Goal: Task Accomplishment & Management: Manage account settings

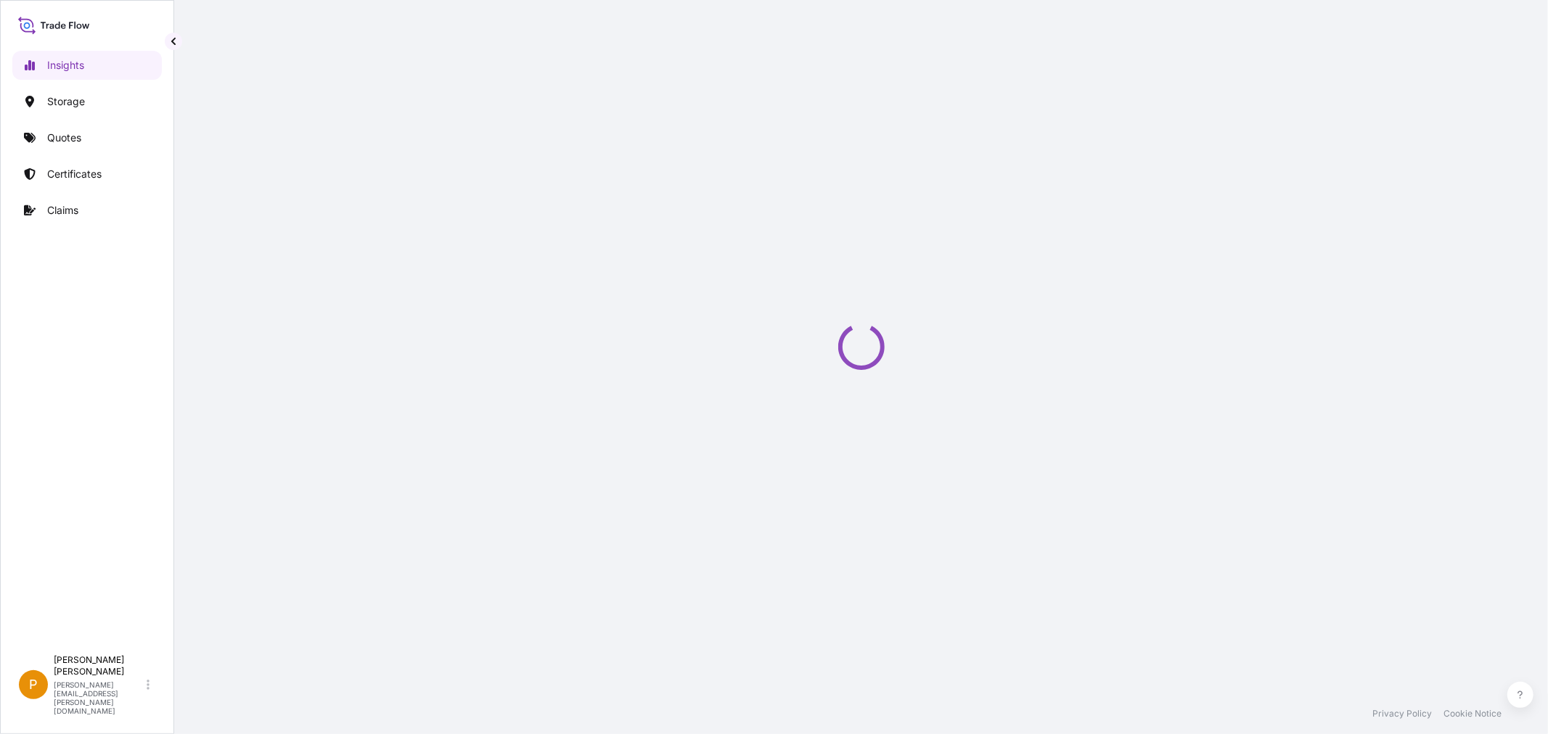
select select "2025"
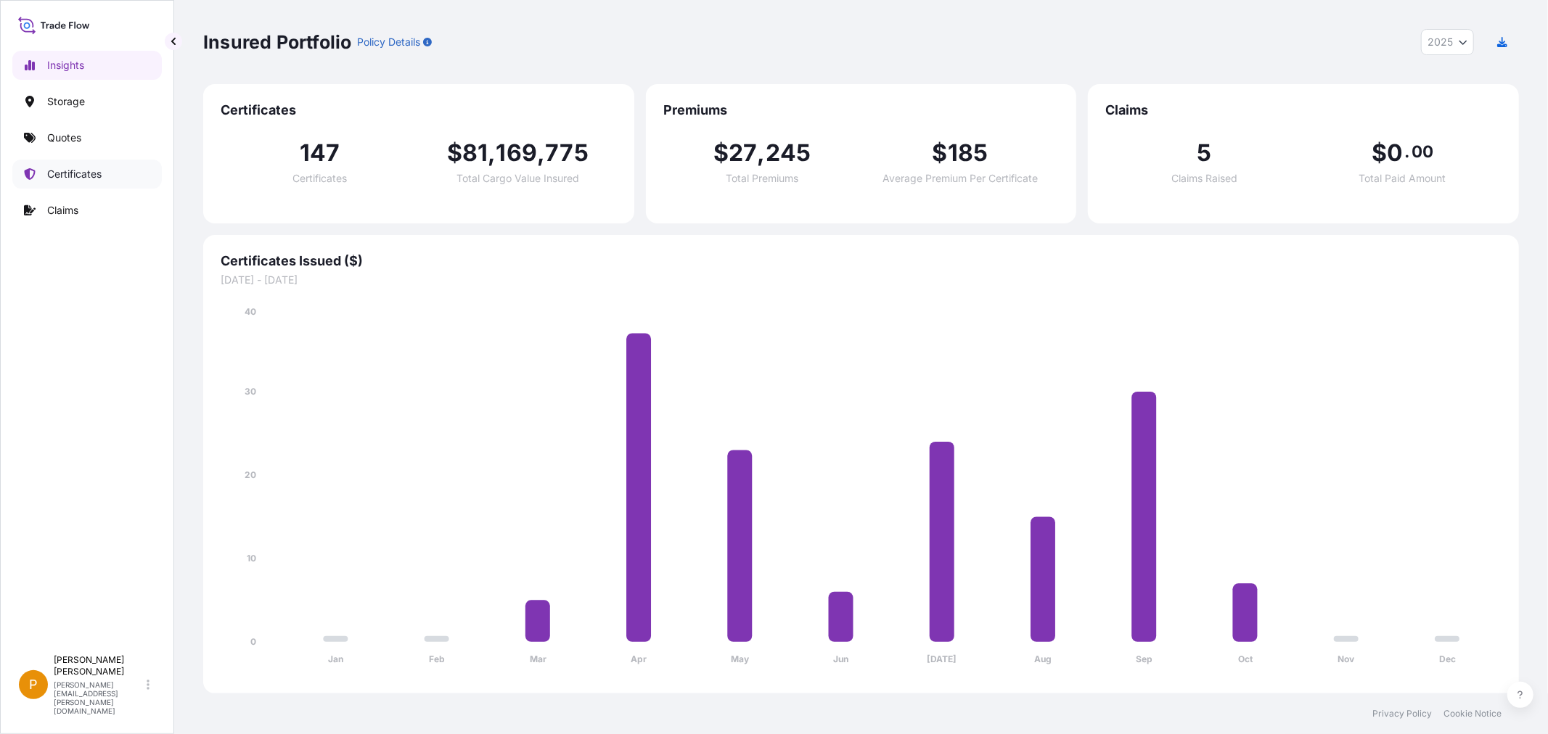
click at [93, 174] on p "Certificates" at bounding box center [74, 174] width 54 height 15
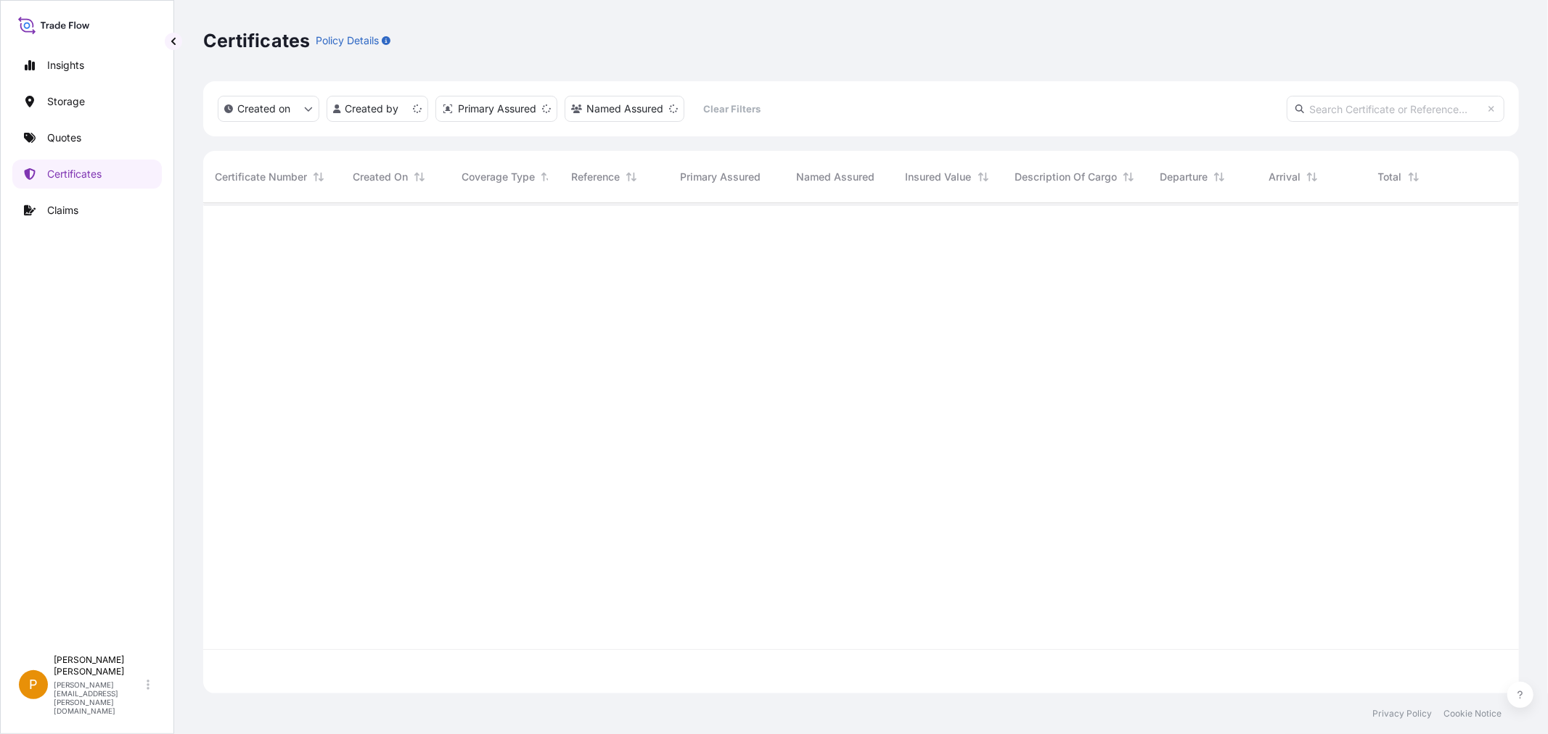
scroll to position [487, 1303]
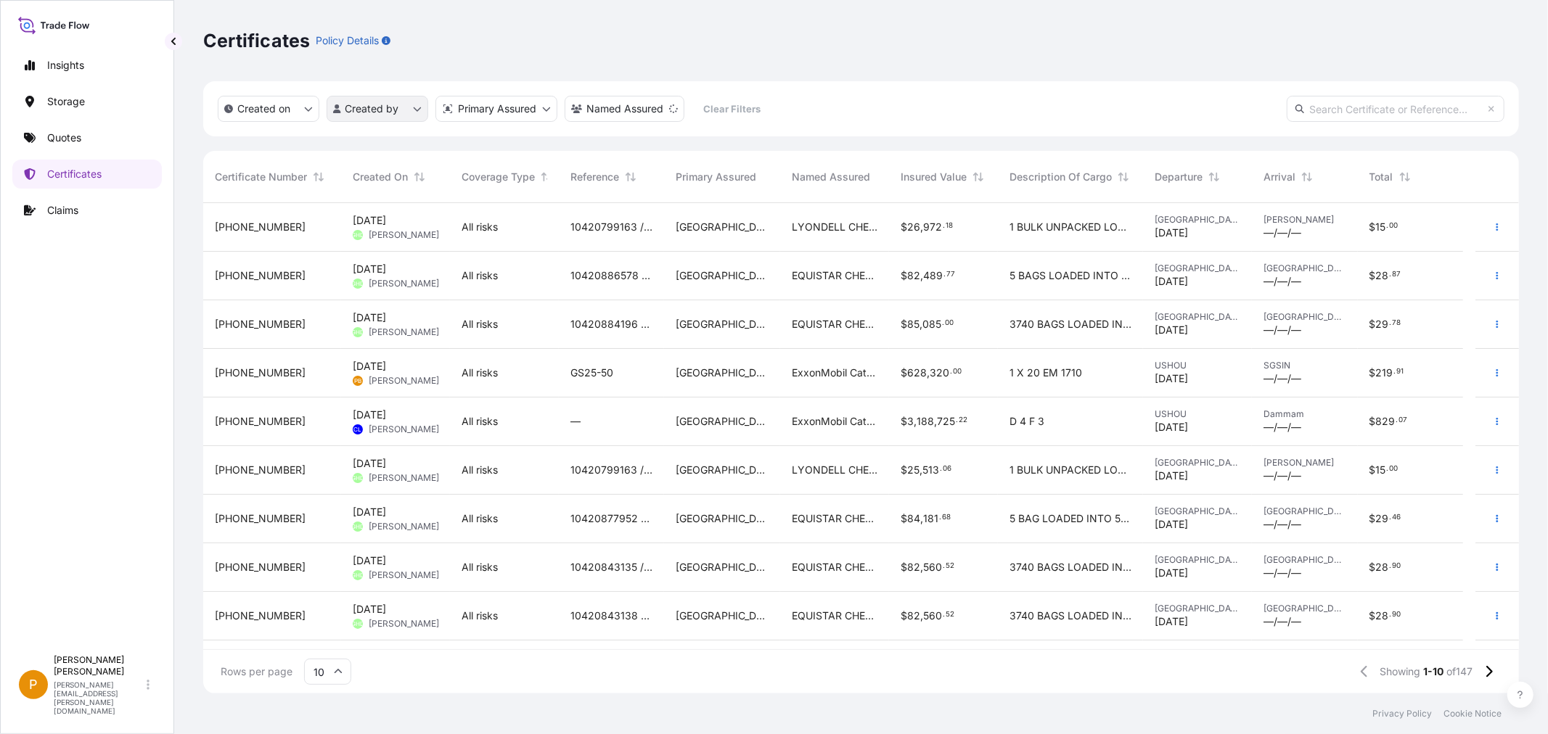
click at [401, 106] on html "Insights Storage Quotes Certificates Claims P [PERSON_NAME] [PERSON_NAME][EMAIL…" at bounding box center [774, 367] width 1548 height 734
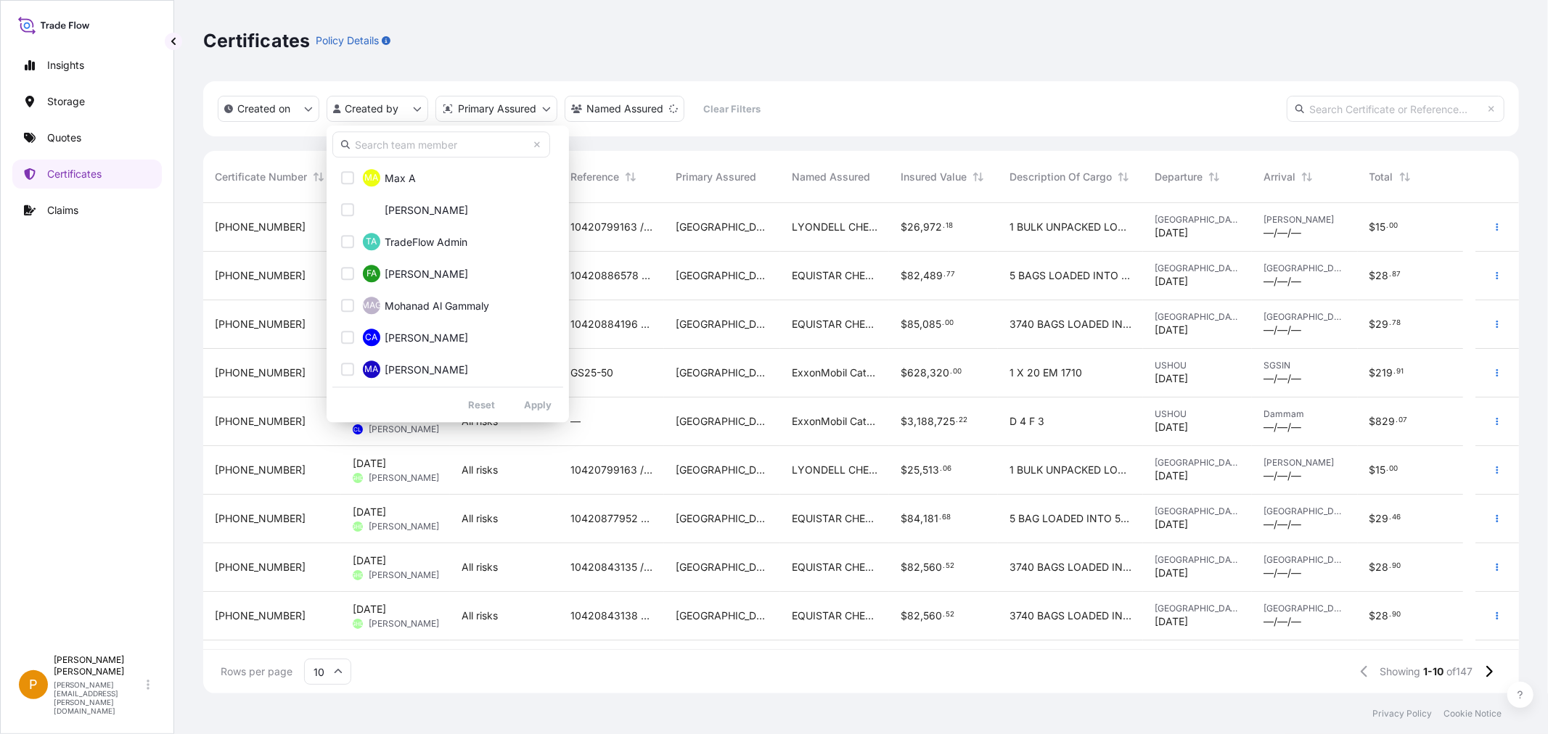
click at [421, 142] on input "text" at bounding box center [441, 144] width 218 height 26
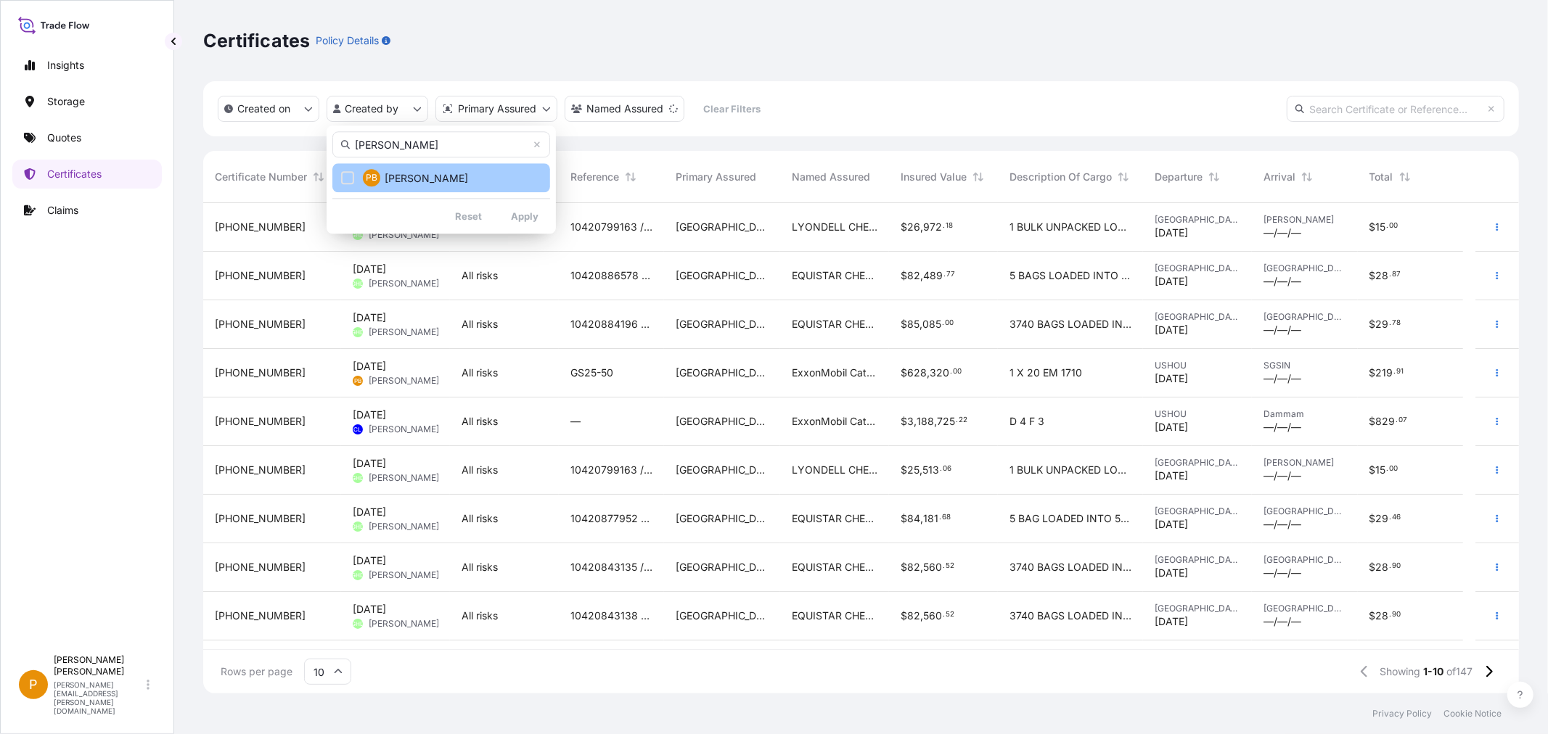
type input "[PERSON_NAME]"
click at [443, 183] on span "[PERSON_NAME]" at bounding box center [426, 178] width 83 height 15
click at [535, 143] on icon at bounding box center [537, 145] width 6 height 6
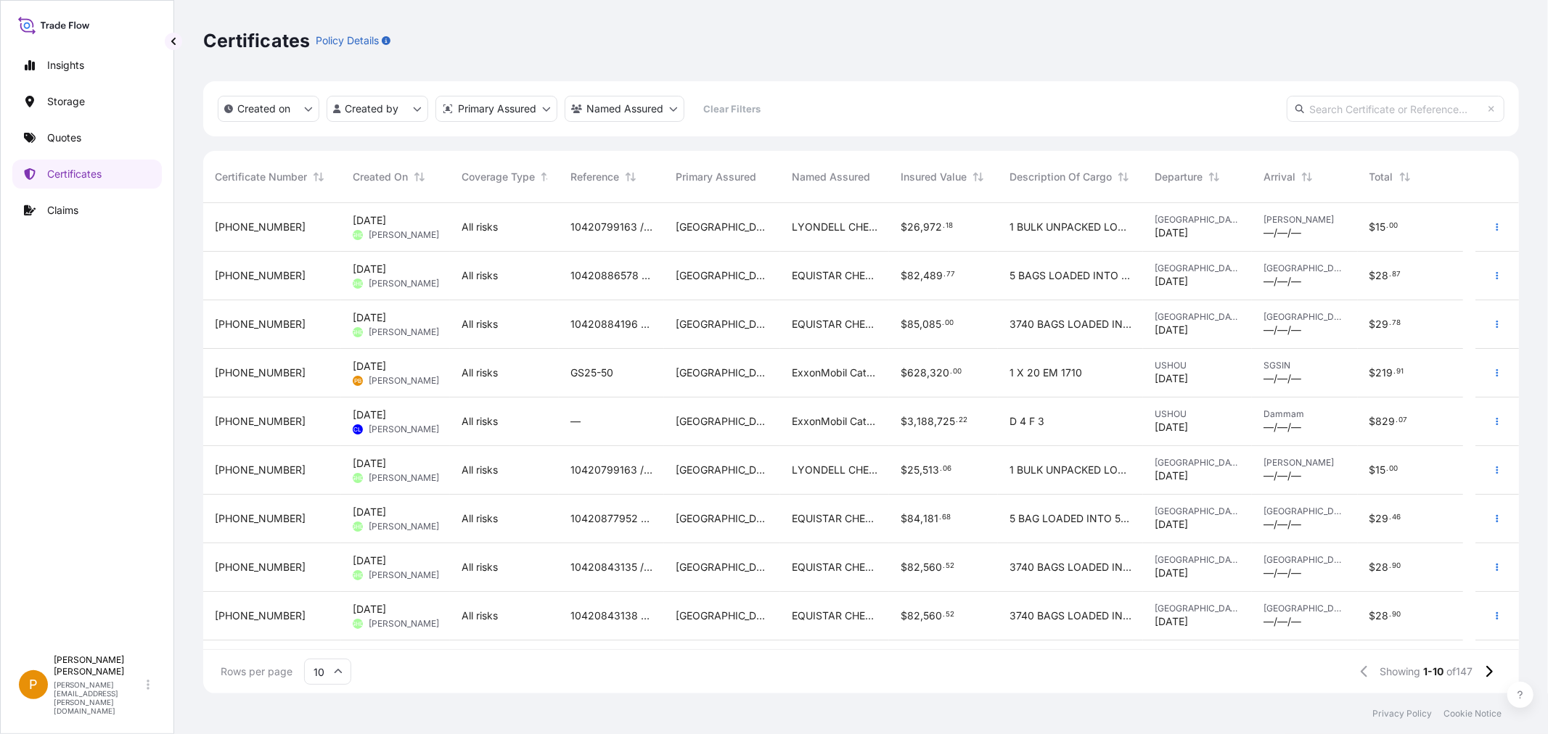
click at [135, 345] on html "Insights Storage Quotes Certificates Claims P [PERSON_NAME] [PERSON_NAME][EMAIL…" at bounding box center [774, 367] width 1548 height 734
click at [386, 365] on span "[DATE]" at bounding box center [369, 366] width 33 height 15
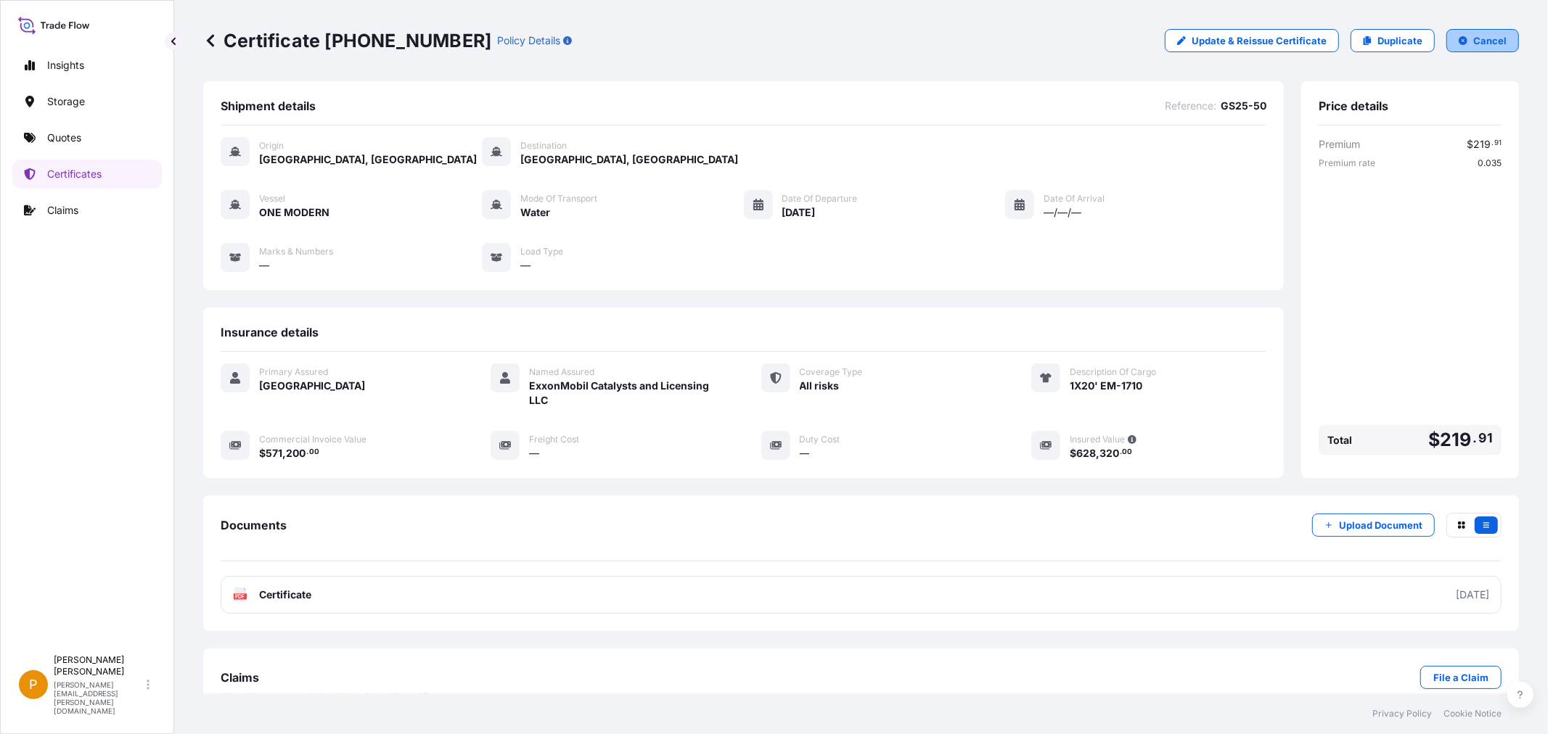
click at [1473, 41] on p "Cancel" at bounding box center [1489, 40] width 33 height 15
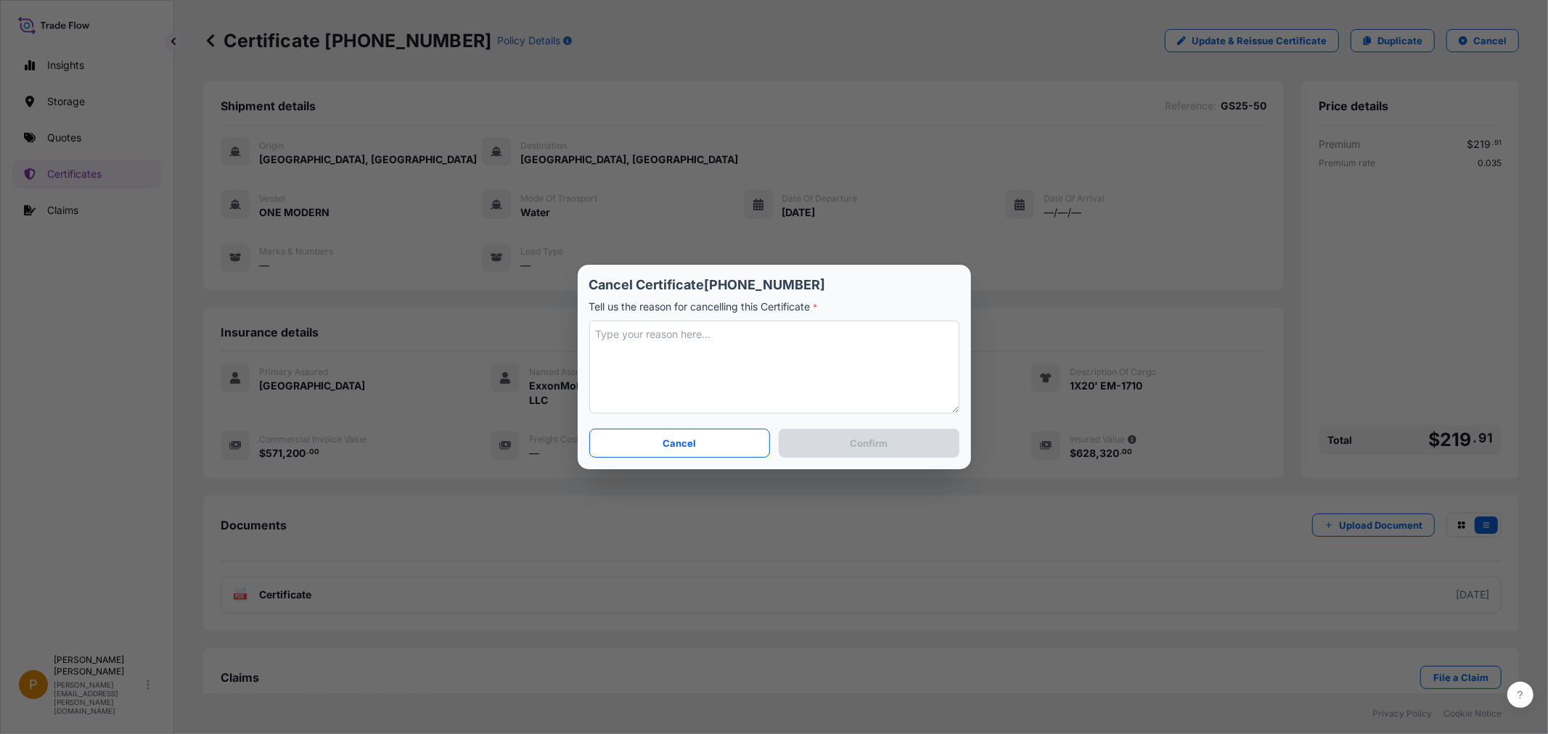
click at [694, 352] on textarea at bounding box center [774, 367] width 370 height 93
type textarea "customer did not request Insruance"
click at [845, 446] on button "Confirm" at bounding box center [869, 443] width 180 height 29
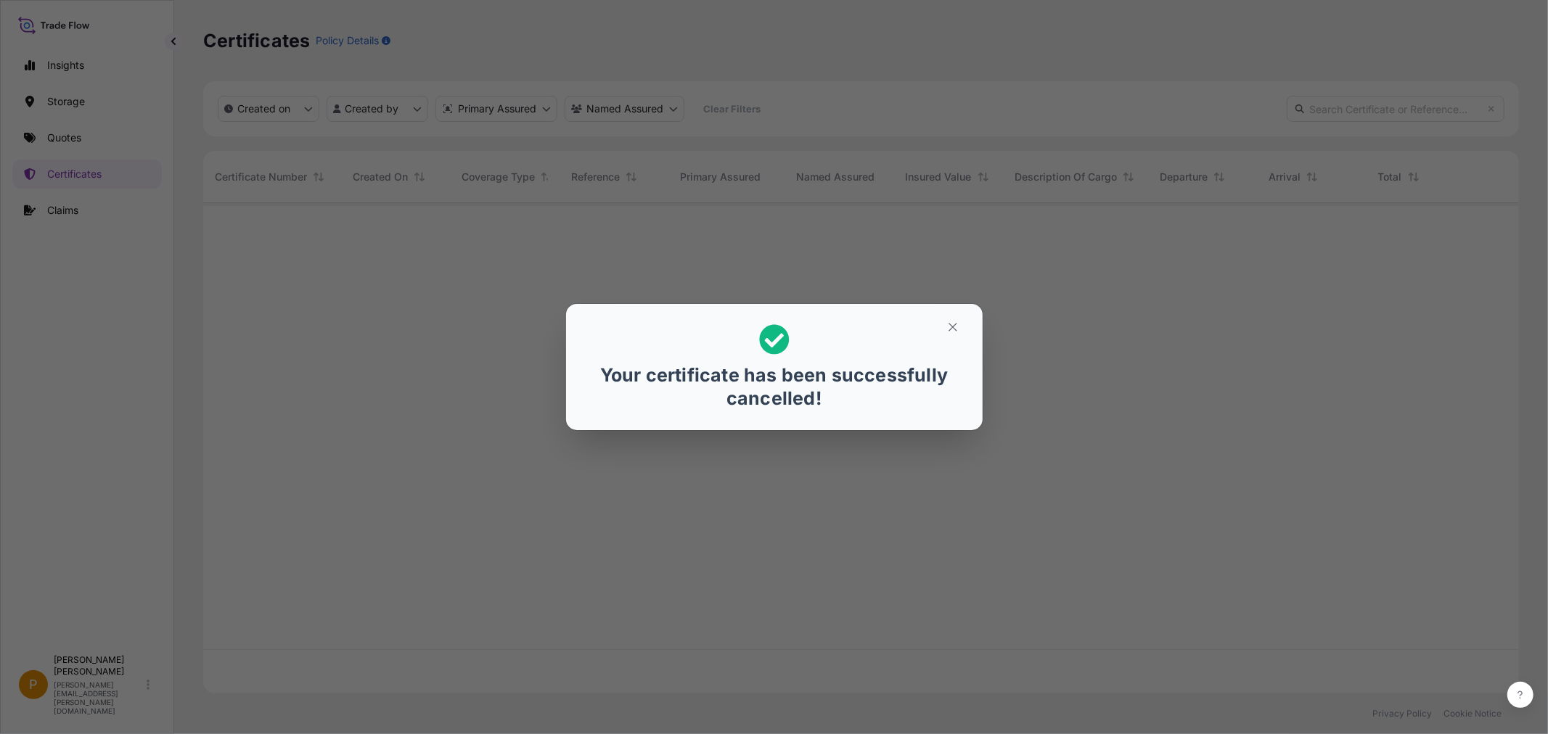
scroll to position [487, 1303]
